Goal: Transaction & Acquisition: Purchase product/service

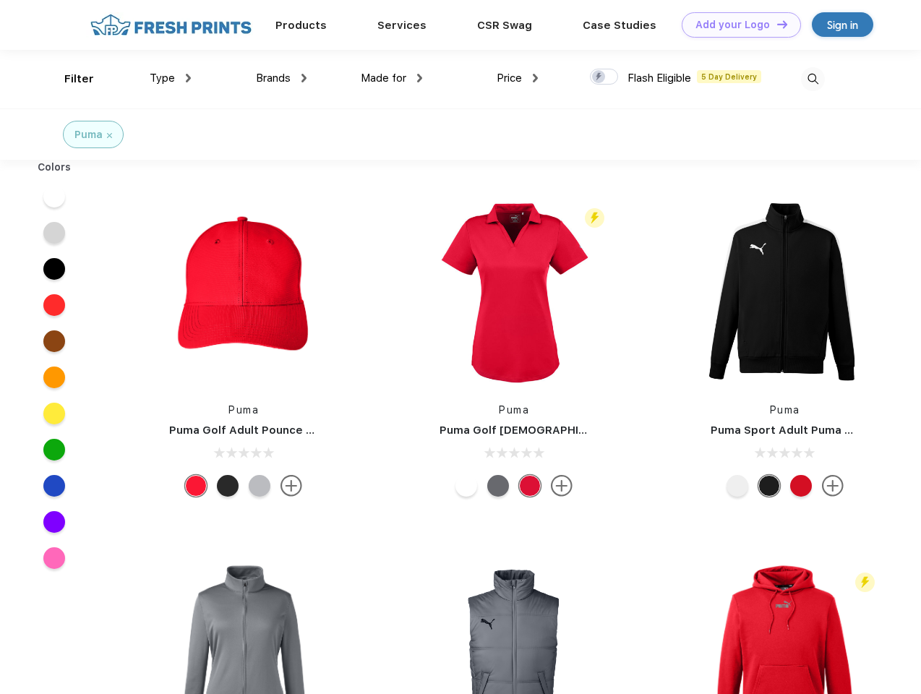
scroll to position [1, 0]
click at [736, 25] on link "Add your Logo Design Tool" at bounding box center [741, 24] width 119 height 25
click at [0, 0] on div "Design Tool" at bounding box center [0, 0] width 0 height 0
click at [776, 24] on link "Add your Logo Design Tool" at bounding box center [741, 24] width 119 height 25
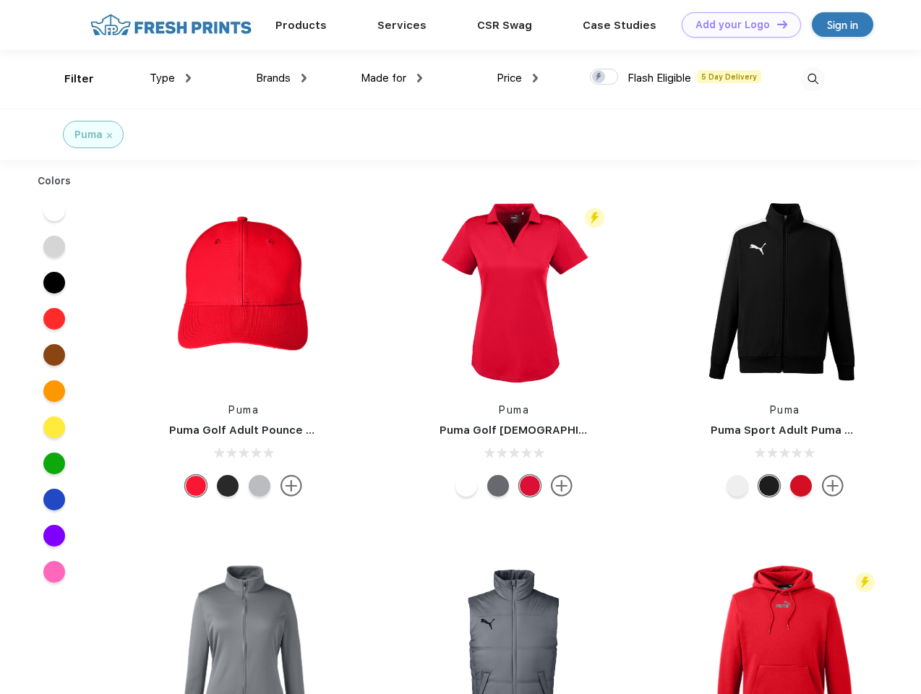
click at [69, 79] on div "Filter" at bounding box center [79, 79] width 30 height 17
click at [171, 78] on span "Type" at bounding box center [162, 78] width 25 height 13
click at [281, 78] on span "Brands" at bounding box center [273, 78] width 35 height 13
click at [392, 78] on span "Made for" at bounding box center [384, 78] width 46 height 13
click at [518, 78] on span "Price" at bounding box center [509, 78] width 25 height 13
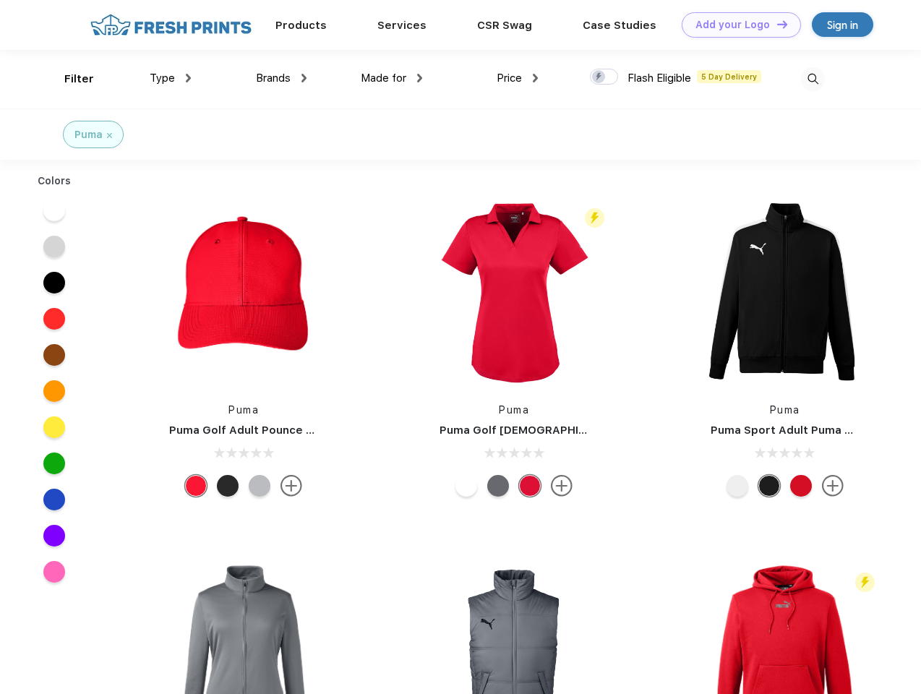
click at [605, 77] on div at bounding box center [604, 77] width 28 height 16
click at [599, 77] on input "checkbox" at bounding box center [594, 72] width 9 height 9
click at [813, 79] on img at bounding box center [813, 79] width 24 height 24
